Goal: Navigation & Orientation: Find specific page/section

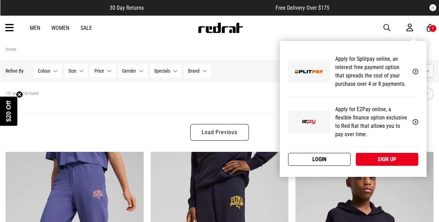
click at [320, 157] on link "Login" at bounding box center [319, 159] width 62 height 13
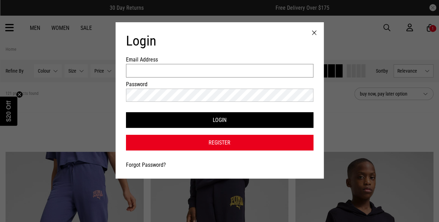
click at [163, 68] on input "Email Address" at bounding box center [219, 71] width 187 height 14
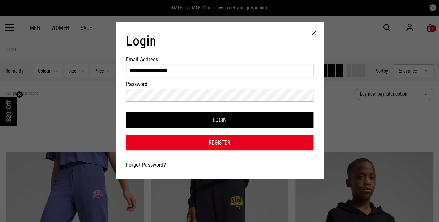
click at [167, 72] on input "**********" at bounding box center [219, 71] width 187 height 14
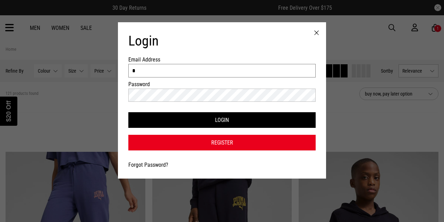
click at [182, 73] on input "*" at bounding box center [221, 71] width 187 height 14
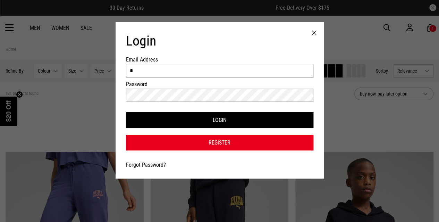
type input "**********"
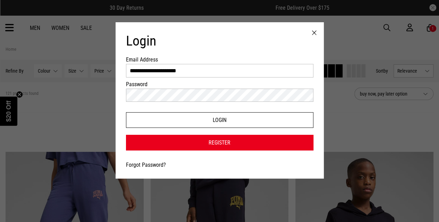
click at [221, 122] on button "Login" at bounding box center [219, 120] width 187 height 16
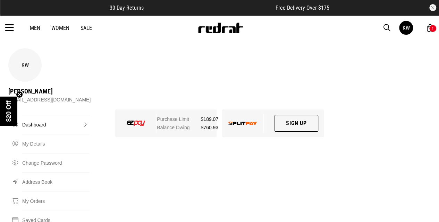
click at [13, 27] on icon at bounding box center [9, 27] width 9 height 11
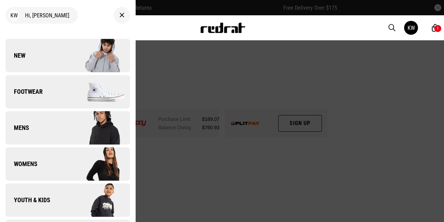
click at [28, 50] on link "New" at bounding box center [68, 55] width 125 height 33
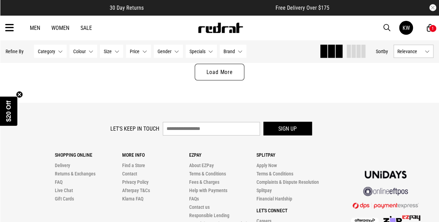
scroll to position [2040, 0]
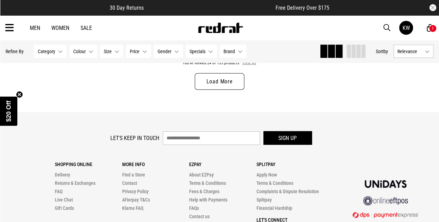
click at [247, 65] on button "View All" at bounding box center [249, 63] width 15 height 6
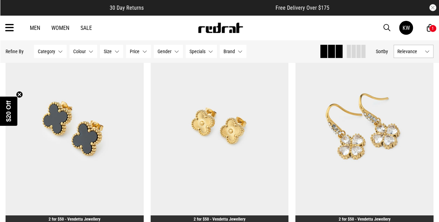
scroll to position [3780, 0]
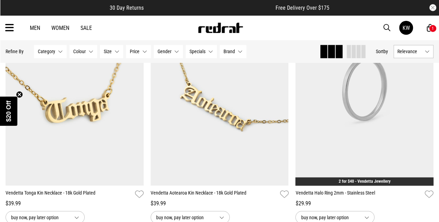
scroll to position [4562, 0]
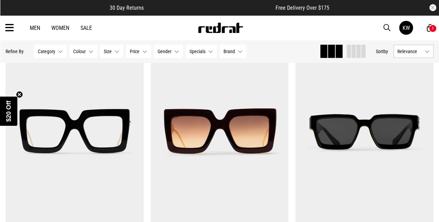
scroll to position [7469, 0]
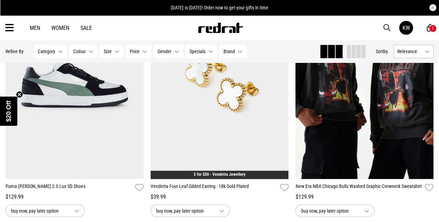
scroll to position [9694, 0]
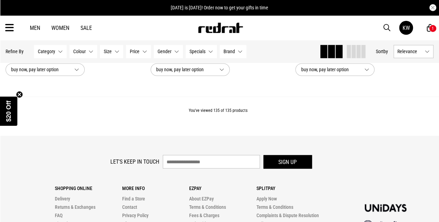
scroll to position [11082, 0]
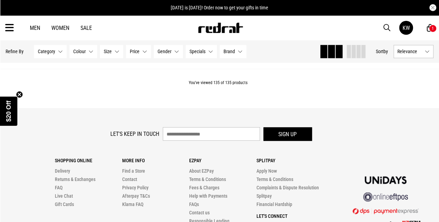
click at [61, 31] on div "Men Women Sale KW Hi, [PERSON_NAME] New Back Footwear Back Mens Back Womens Bac…" at bounding box center [219, 27] width 439 height 25
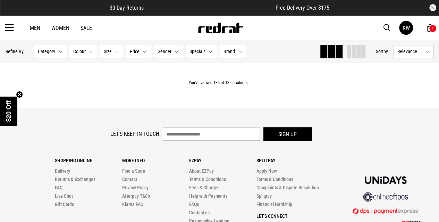
click at [58, 28] on link "Women" at bounding box center [60, 28] width 18 height 7
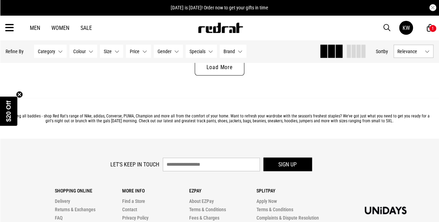
scroll to position [2059, 0]
